Goal: Information Seeking & Learning: Check status

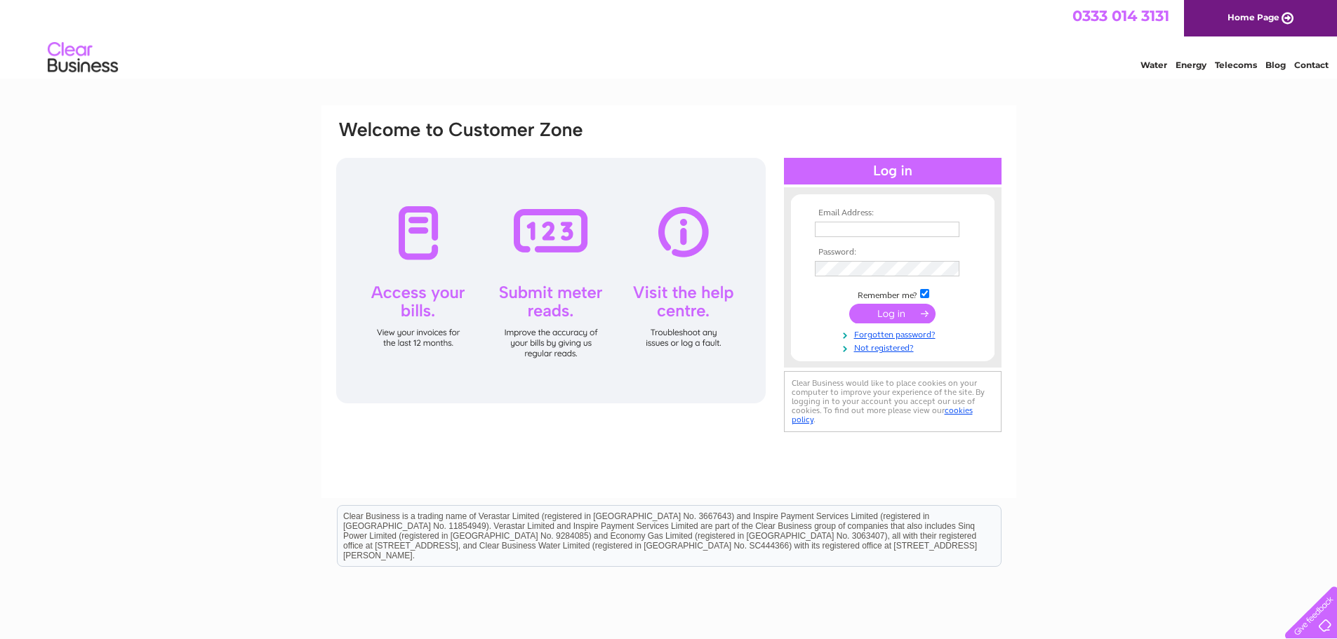
type input "service@aberdeenboilerservices.co.uk"
click at [887, 312] on input "submit" at bounding box center [892, 314] width 86 height 20
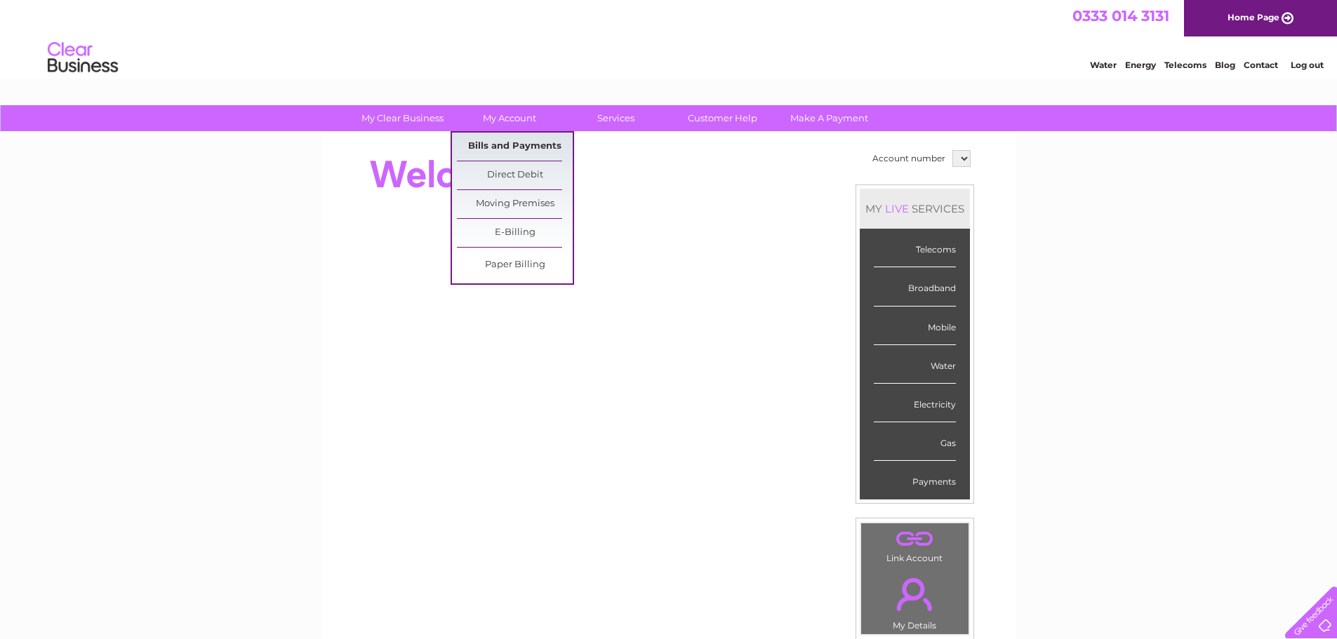
click at [506, 149] on link "Bills and Payments" at bounding box center [515, 147] width 116 height 28
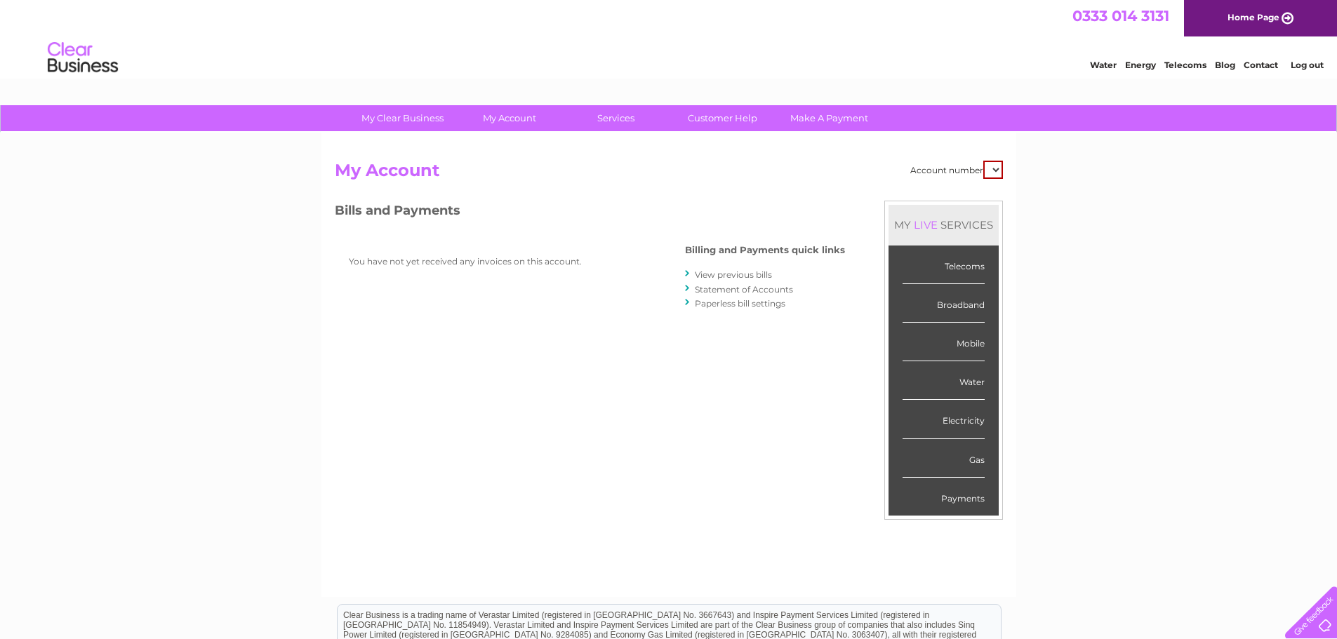
click at [731, 272] on link "View previous bills" at bounding box center [733, 274] width 77 height 11
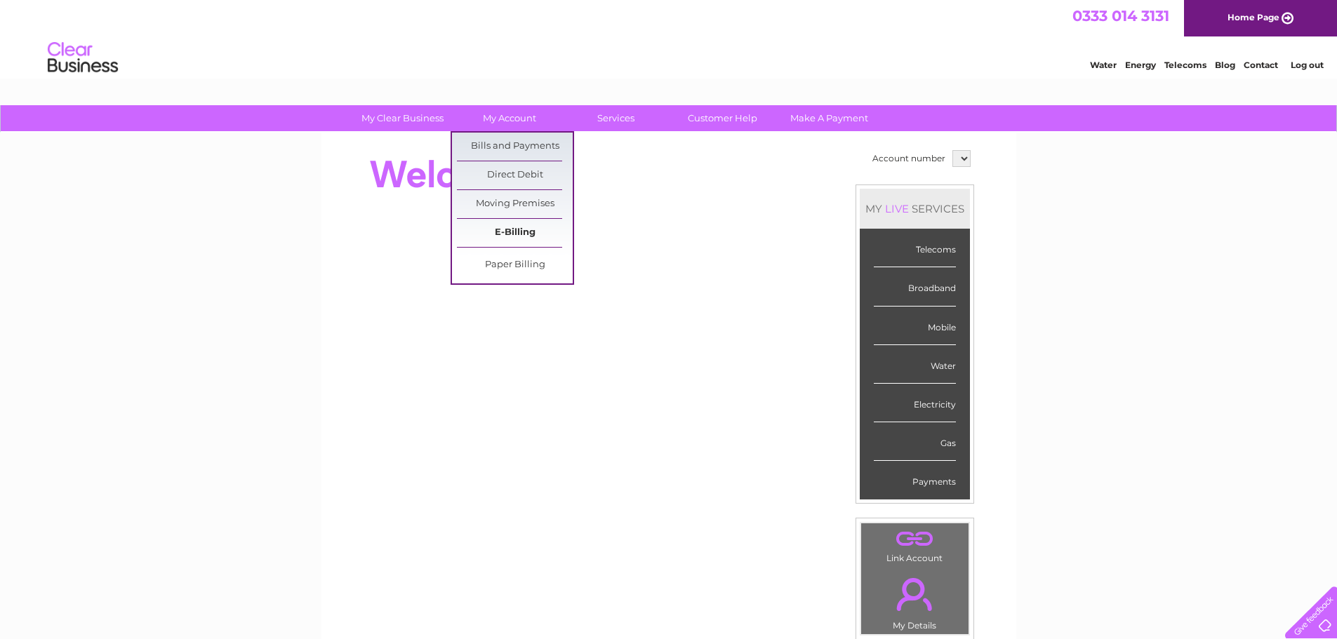
click at [514, 232] on link "E-Billing" at bounding box center [515, 233] width 116 height 28
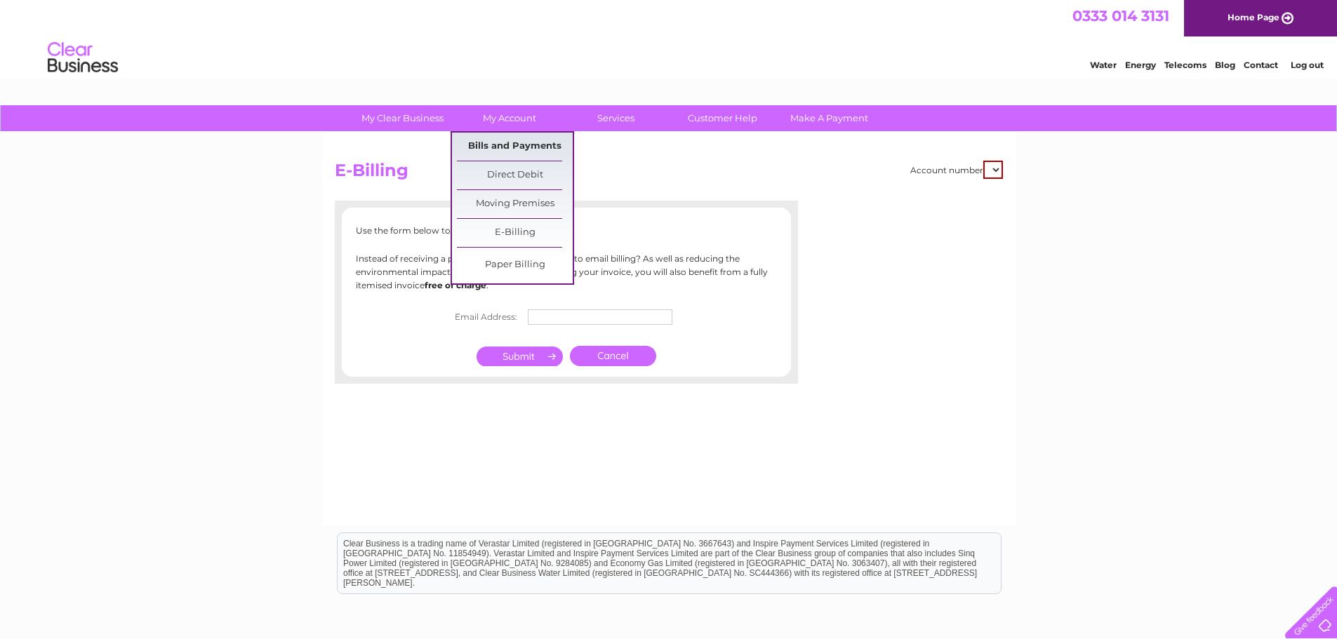
click at [514, 147] on link "Bills and Payments" at bounding box center [515, 147] width 116 height 28
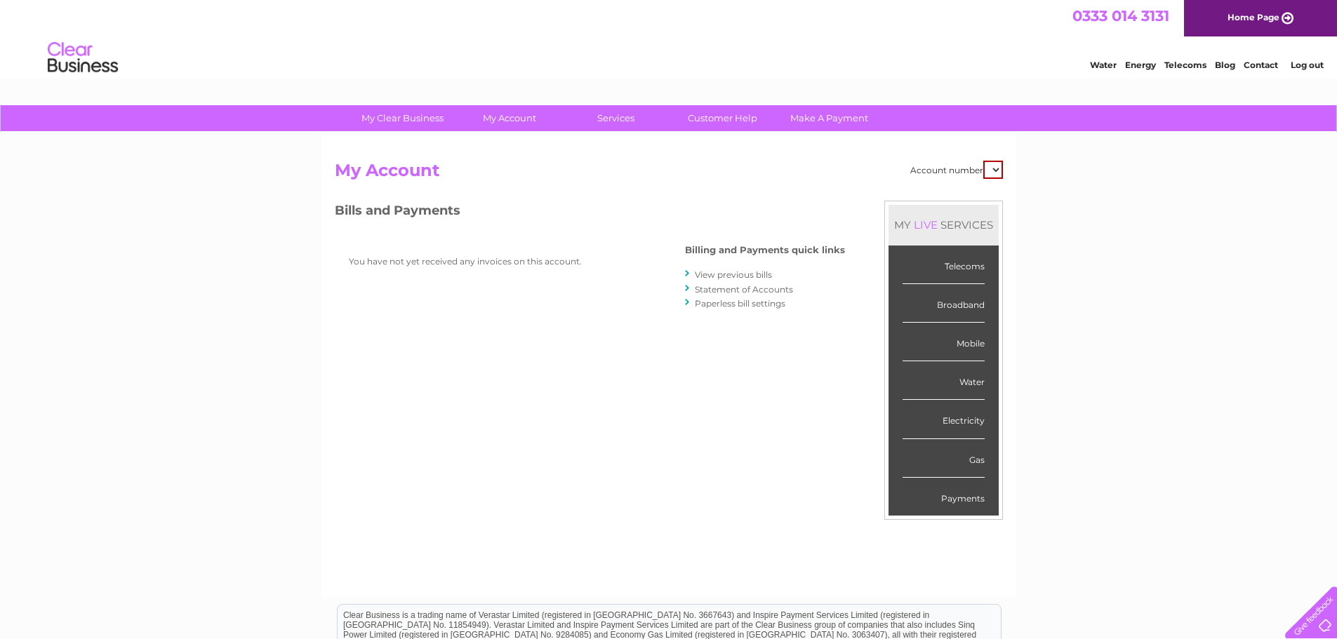
click at [725, 273] on link "View previous bills" at bounding box center [733, 274] width 77 height 11
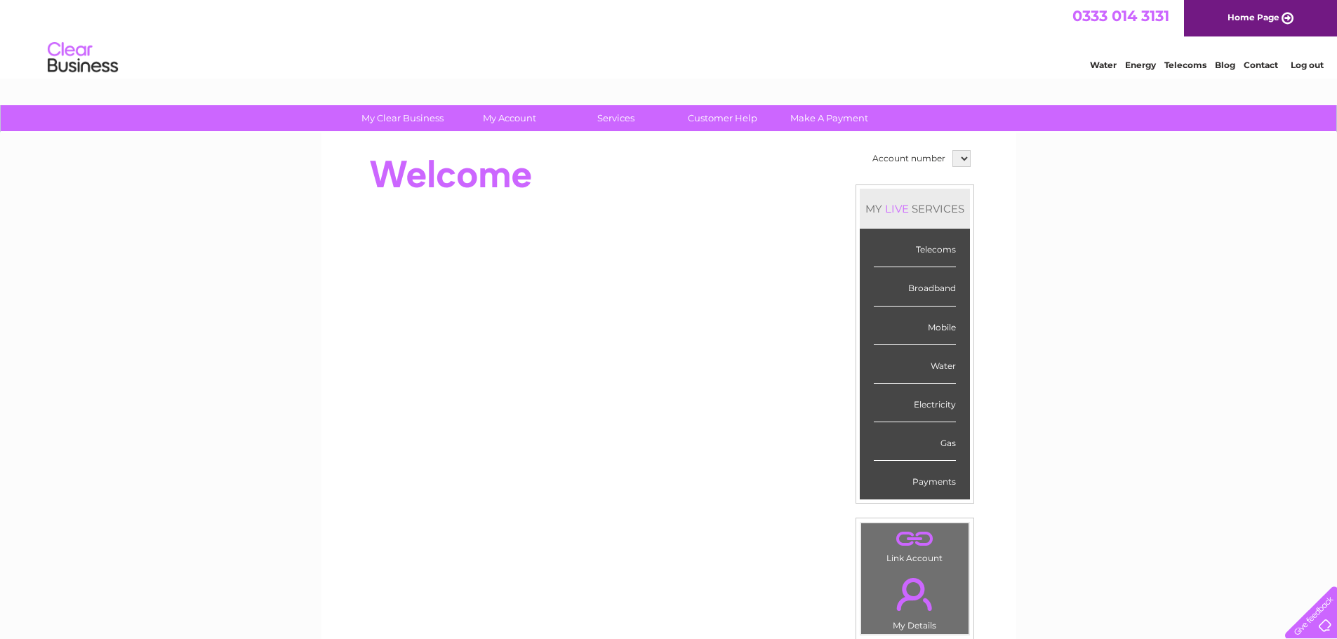
drag, startPoint x: 931, startPoint y: 365, endPoint x: 942, endPoint y: 356, distance: 13.9
click at [932, 365] on div "Water" at bounding box center [915, 364] width 82 height 39
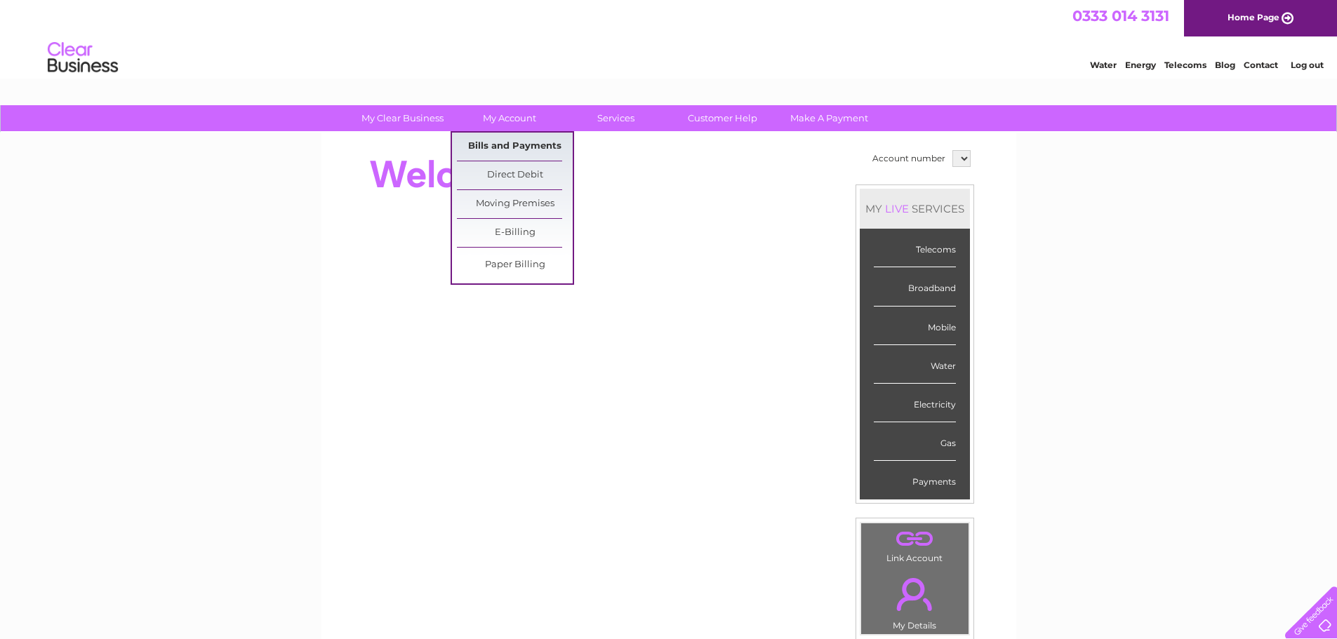
click at [512, 150] on link "Bills and Payments" at bounding box center [515, 147] width 116 height 28
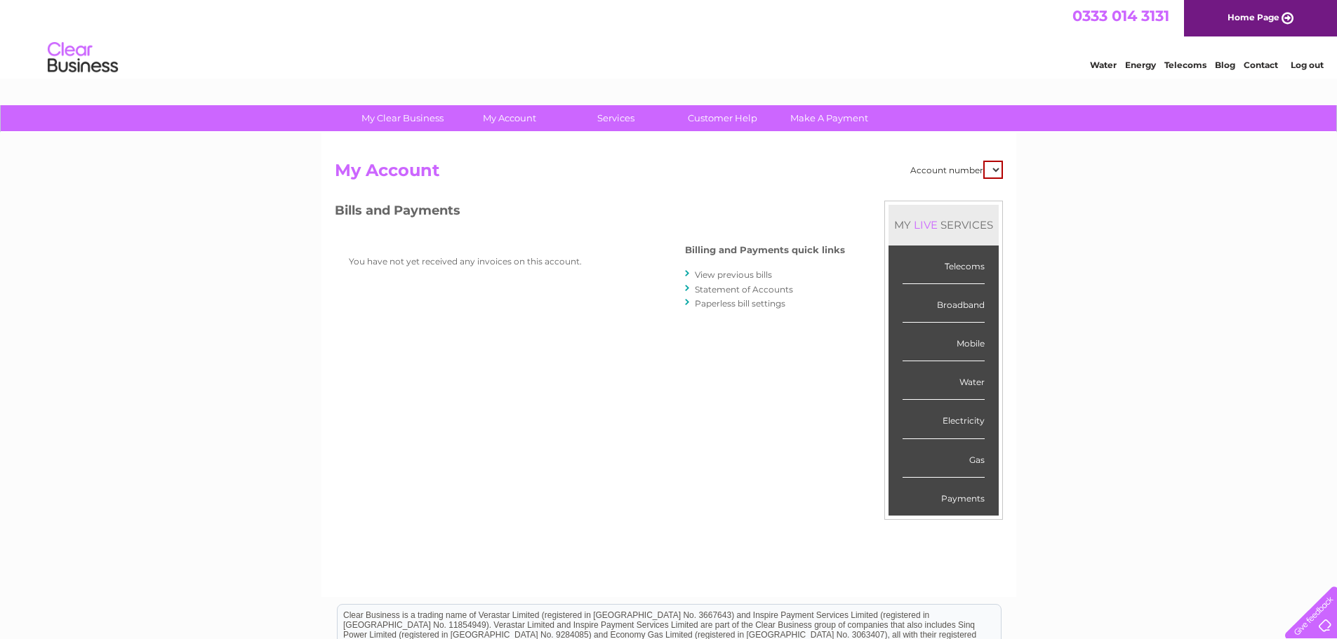
click at [731, 286] on link "Statement of Accounts" at bounding box center [744, 289] width 98 height 11
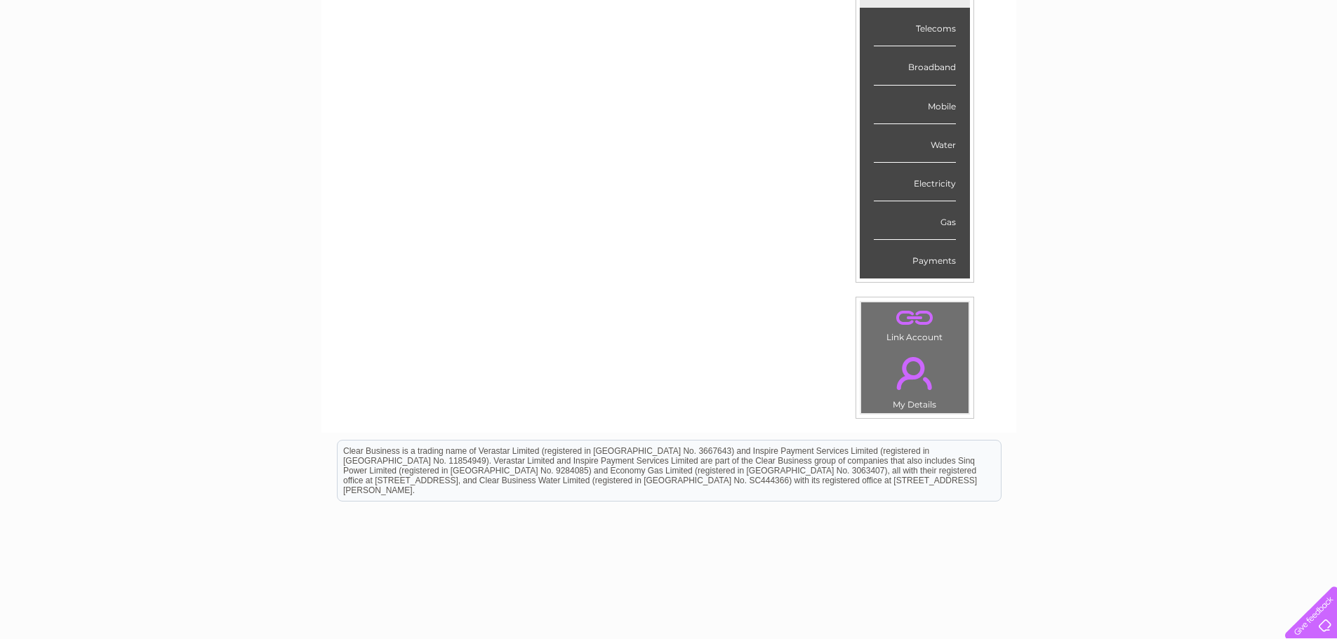
scroll to position [234, 0]
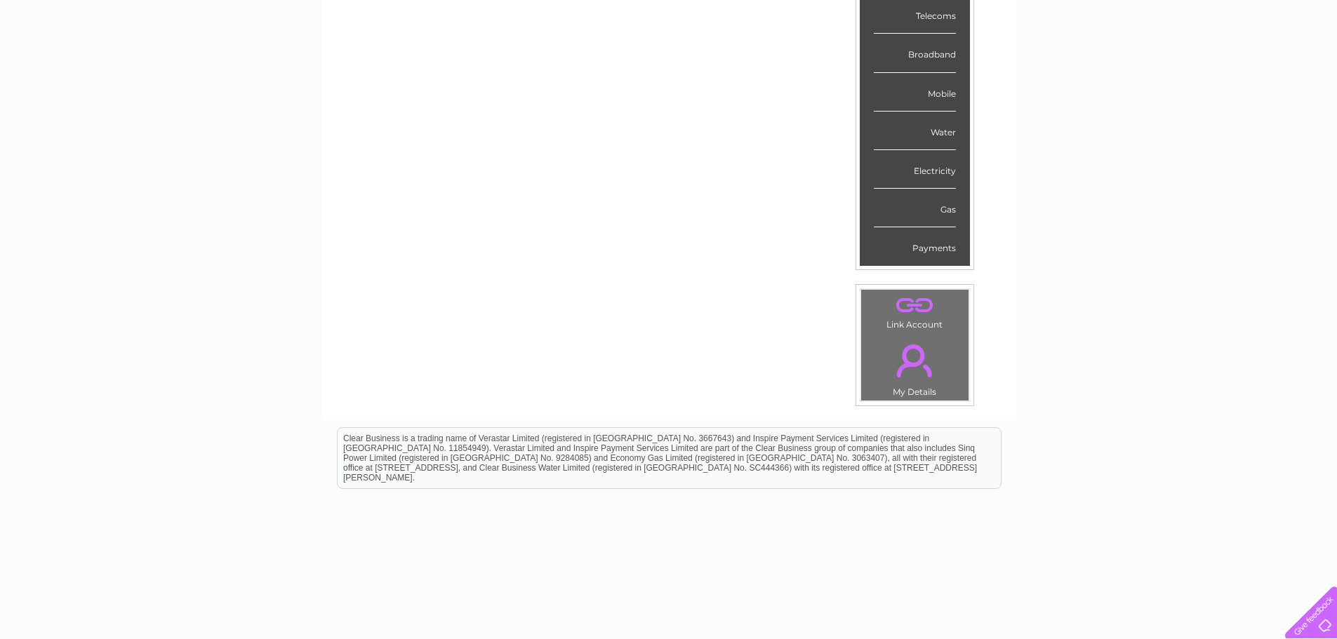
click at [917, 365] on link "." at bounding box center [915, 360] width 100 height 49
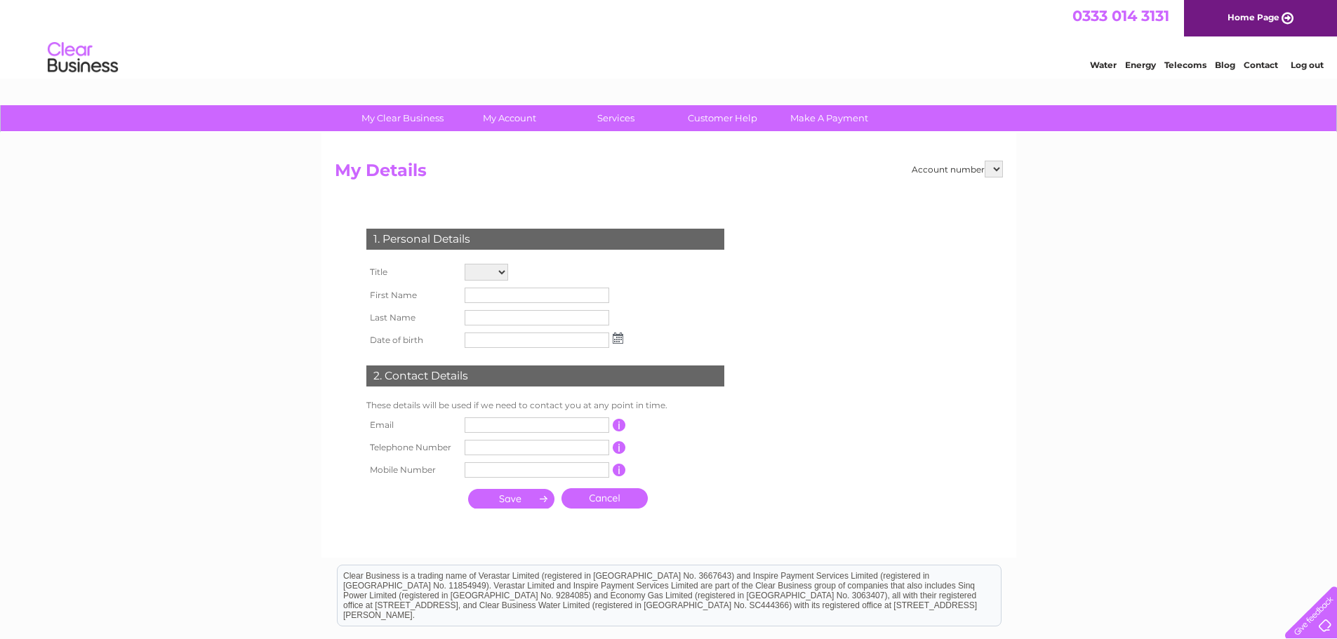
click at [1306, 64] on link "Log out" at bounding box center [1307, 65] width 33 height 11
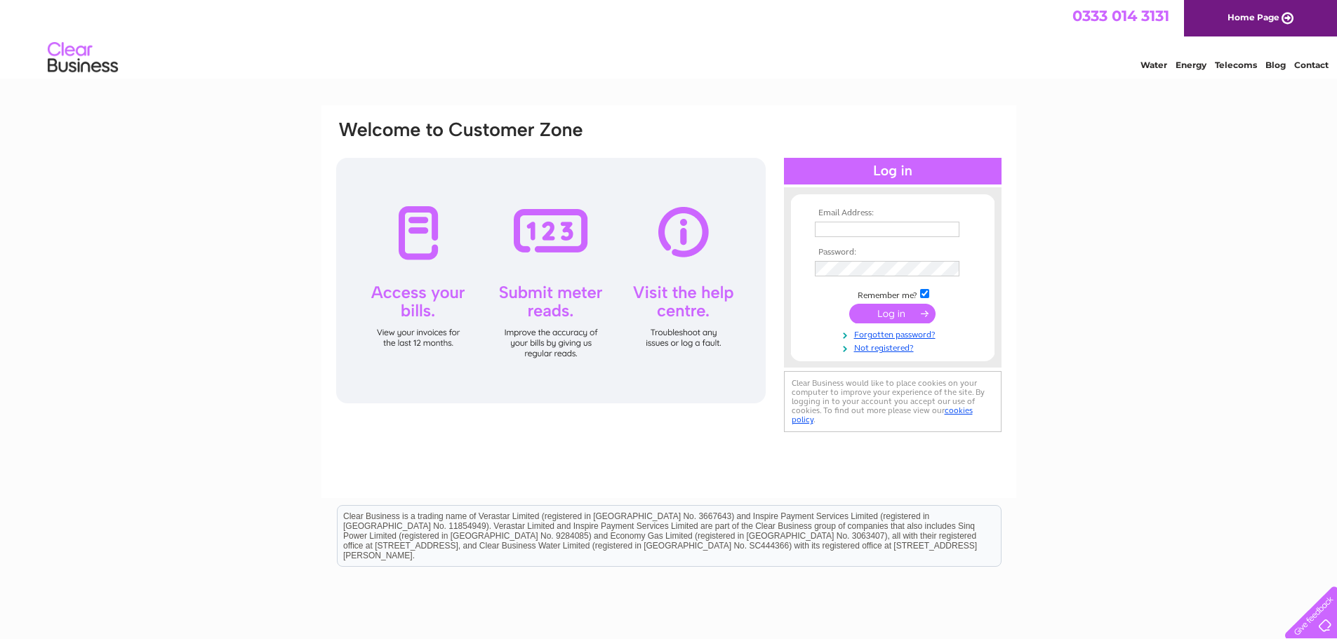
type input "service@aberdeenboilerservices.co.uk"
click at [898, 312] on input "submit" at bounding box center [892, 314] width 86 height 20
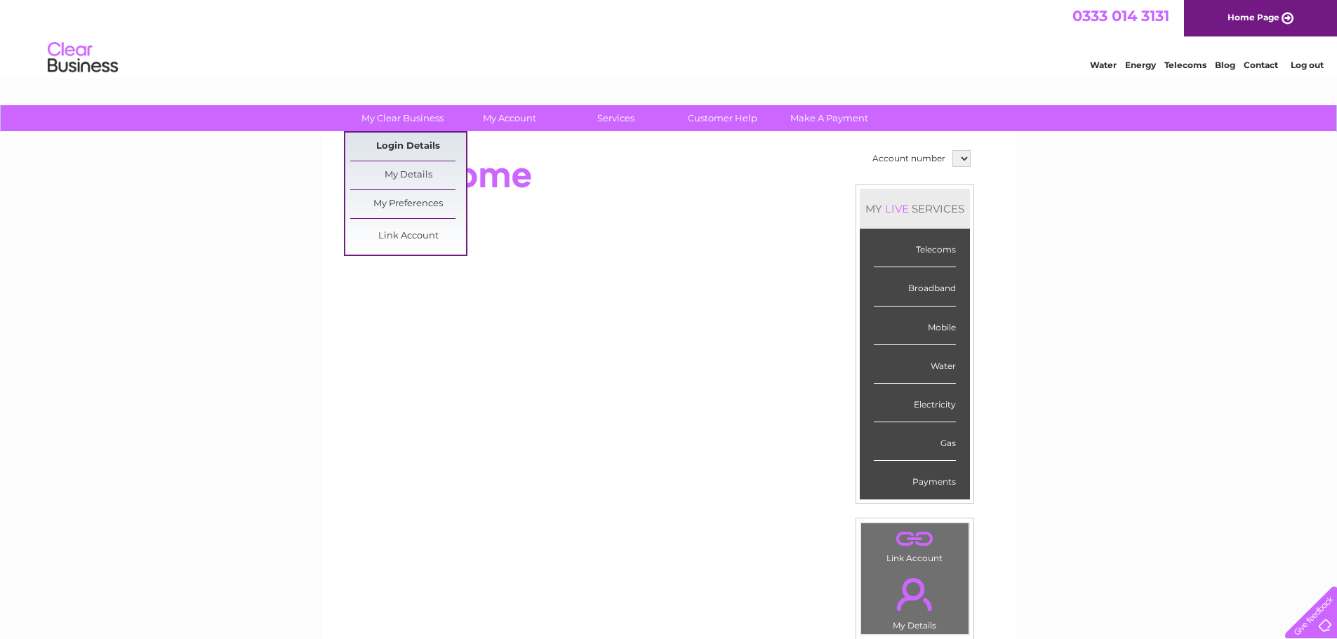
click at [419, 145] on link "Login Details" at bounding box center [408, 147] width 116 height 28
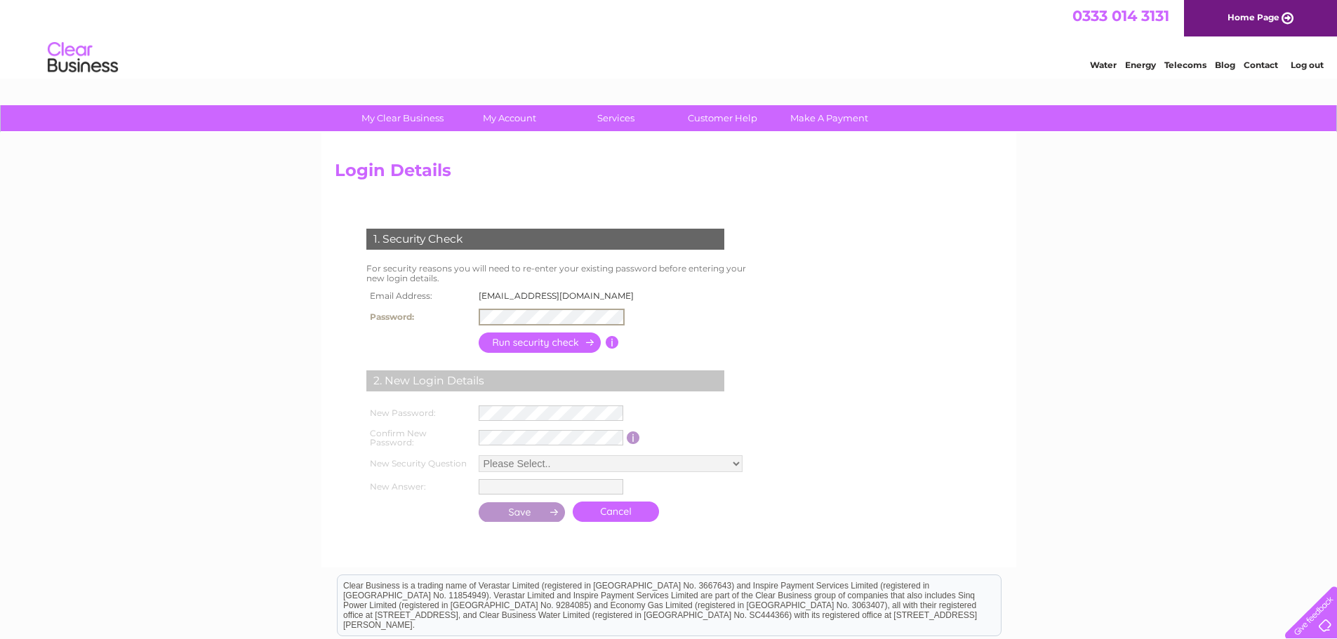
click at [566, 347] on input "button" at bounding box center [541, 343] width 124 height 20
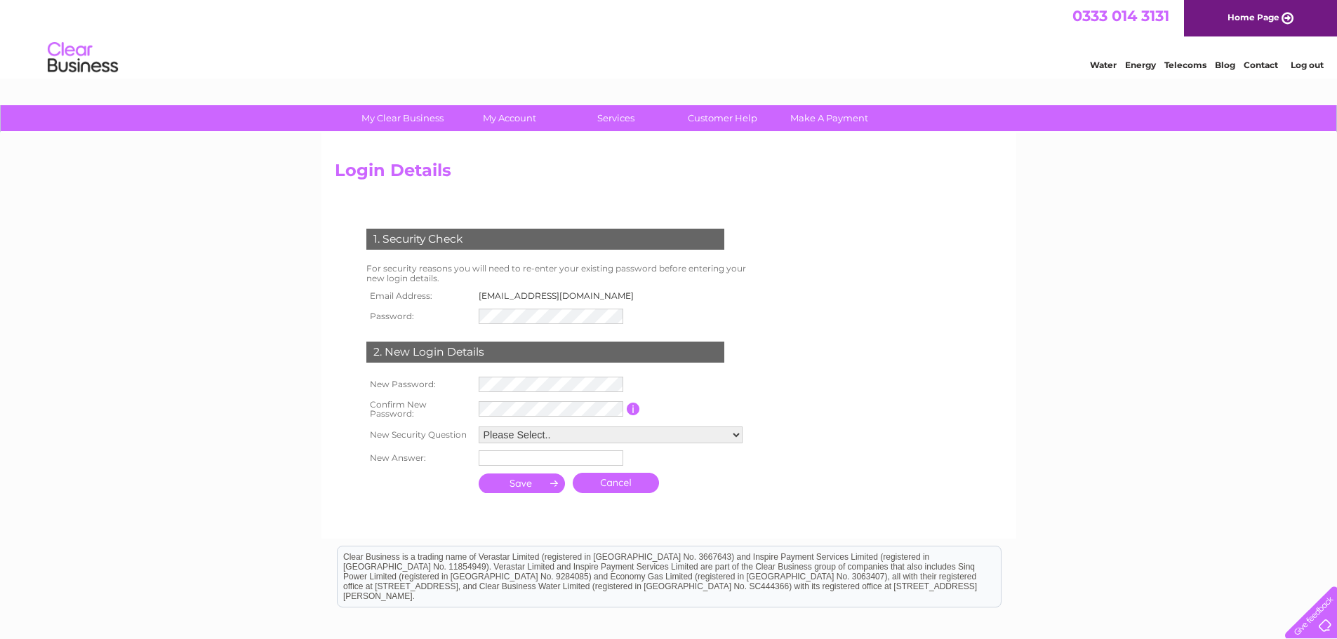
click at [667, 313] on div "1. Security Check For security reasons you will need to re-enter your existing …" at bounding box center [548, 356] width 427 height 282
click at [606, 483] on link "Cancel" at bounding box center [616, 483] width 86 height 20
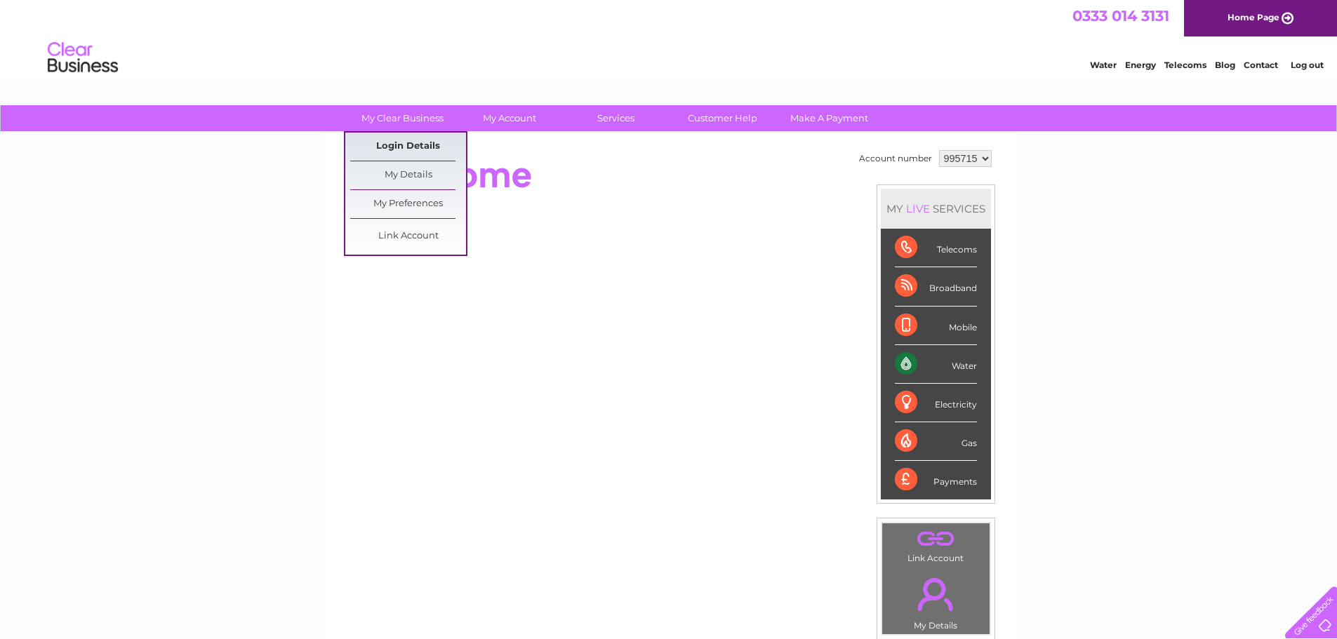
click at [406, 145] on link "Login Details" at bounding box center [408, 147] width 116 height 28
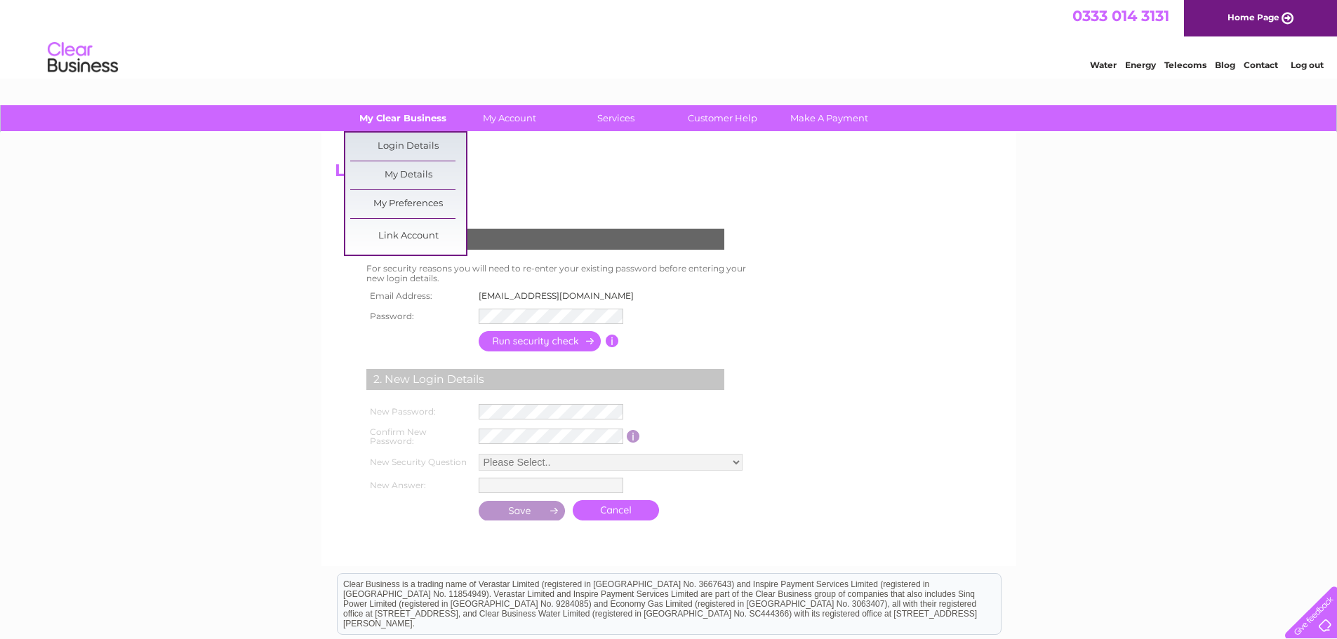
click at [407, 114] on link "My Clear Business" at bounding box center [403, 118] width 116 height 26
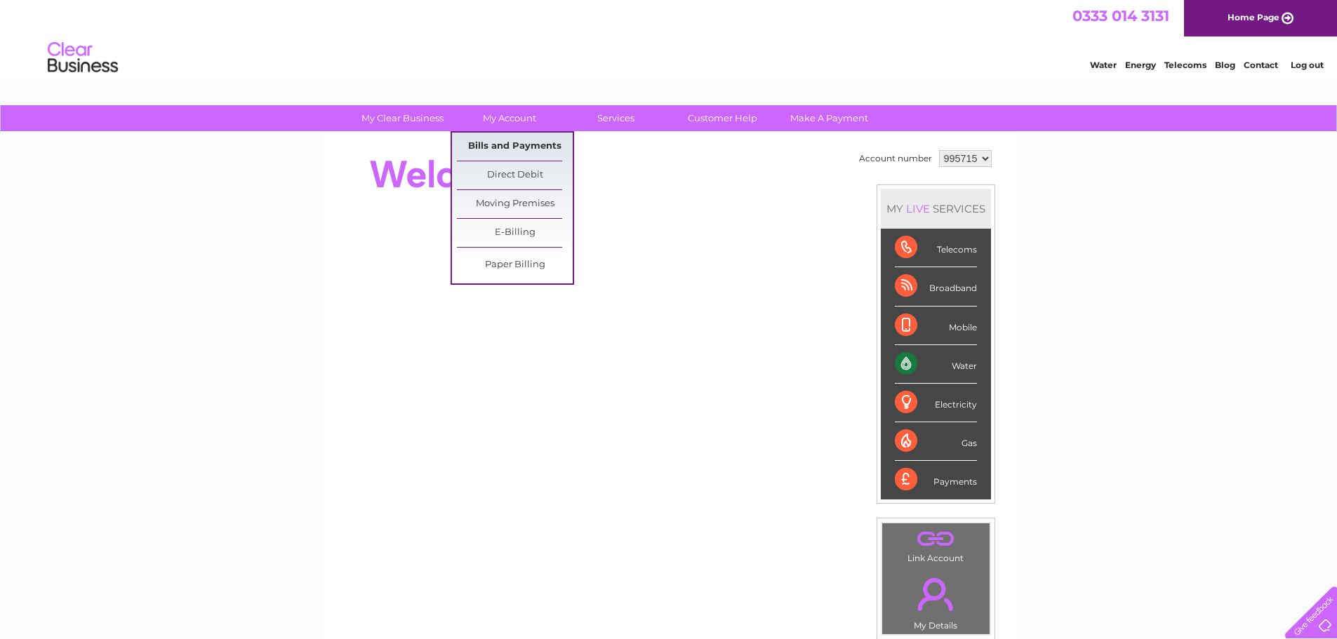
click at [505, 147] on link "Bills and Payments" at bounding box center [515, 147] width 116 height 28
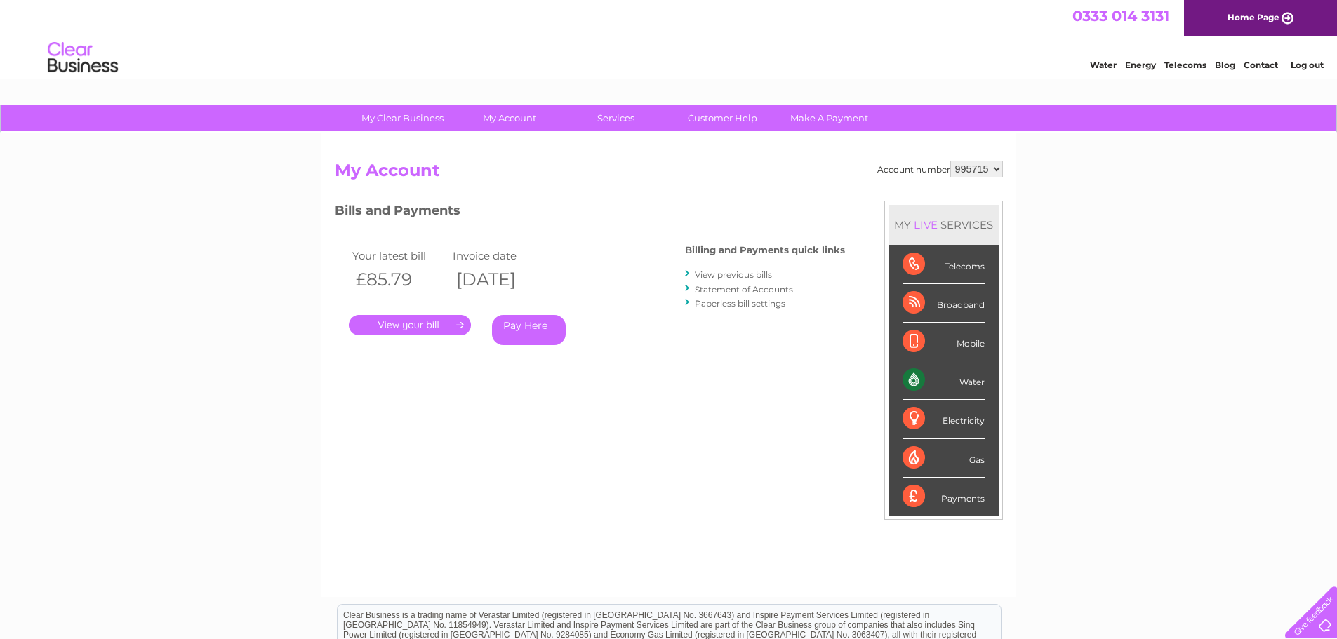
click at [409, 324] on link "." at bounding box center [410, 325] width 122 height 20
